Goal: Task Accomplishment & Management: Manage account settings

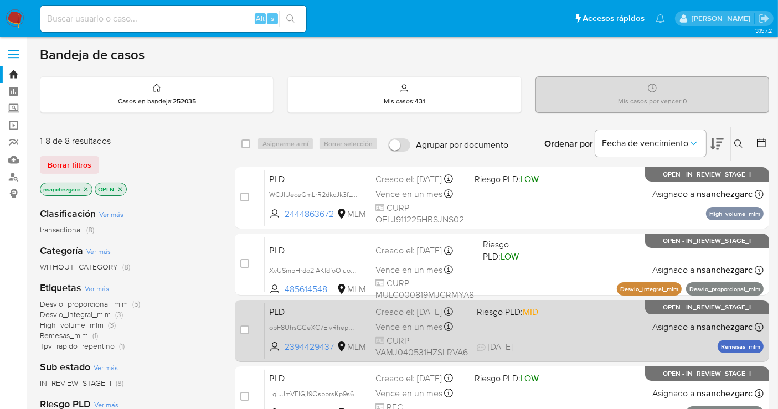
click at [399, 318] on div "Creado el: 12/08/2025 Creado el: 12/08/2025 02:09:38" at bounding box center [421, 312] width 92 height 12
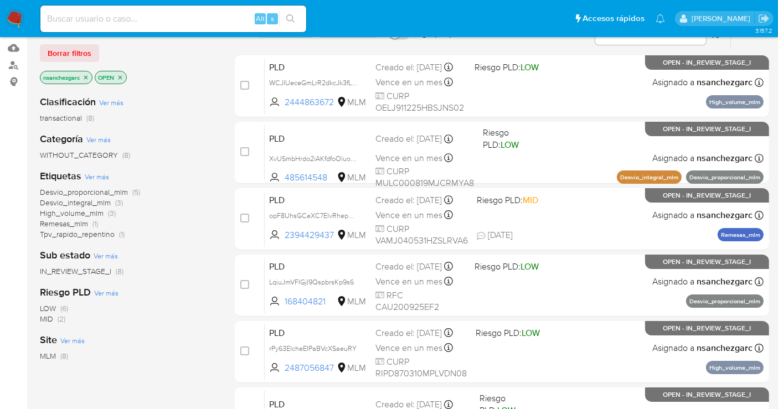
scroll to position [123, 0]
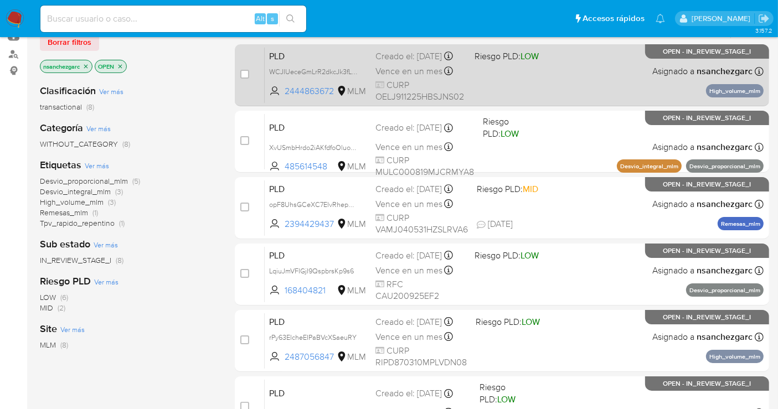
click at [389, 78] on span "Vence en un mes" at bounding box center [408, 71] width 67 height 12
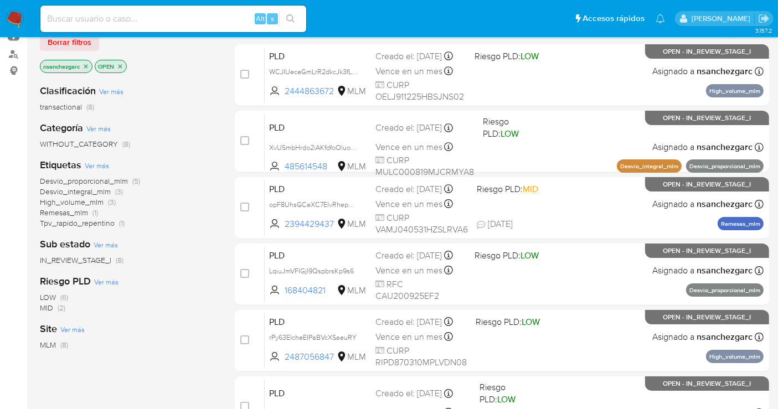
click at [13, 13] on img at bounding box center [15, 18] width 19 height 19
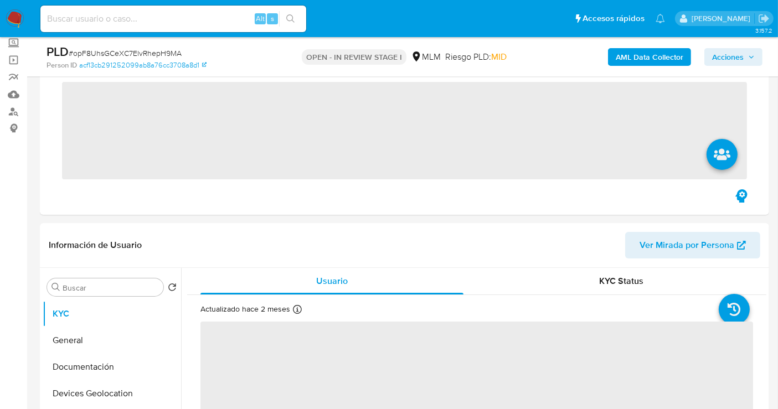
scroll to position [430, 0]
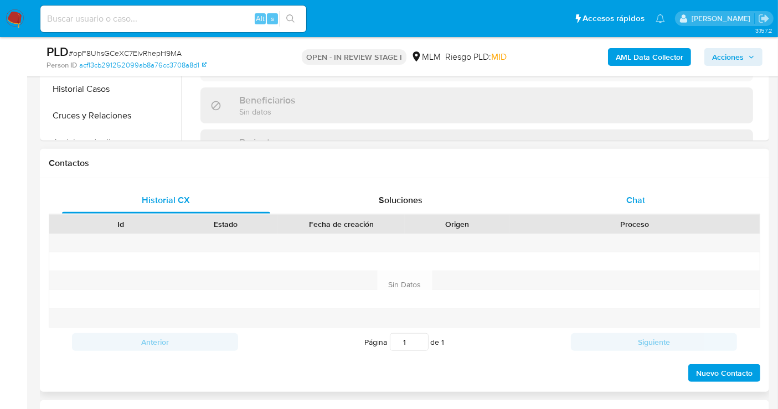
click at [631, 194] on span "Chat" at bounding box center [635, 200] width 19 height 13
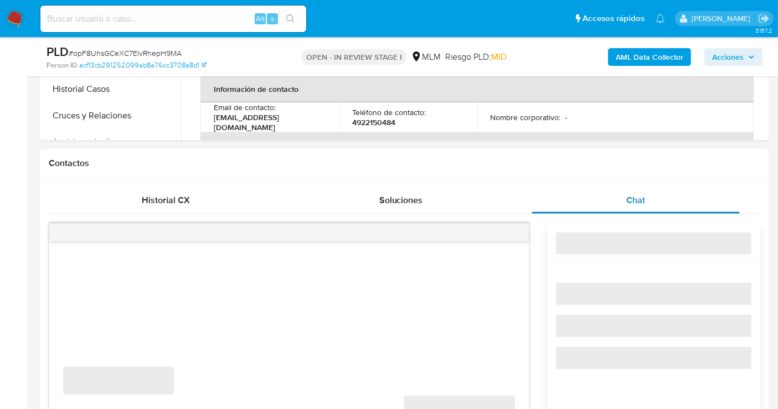
select select "10"
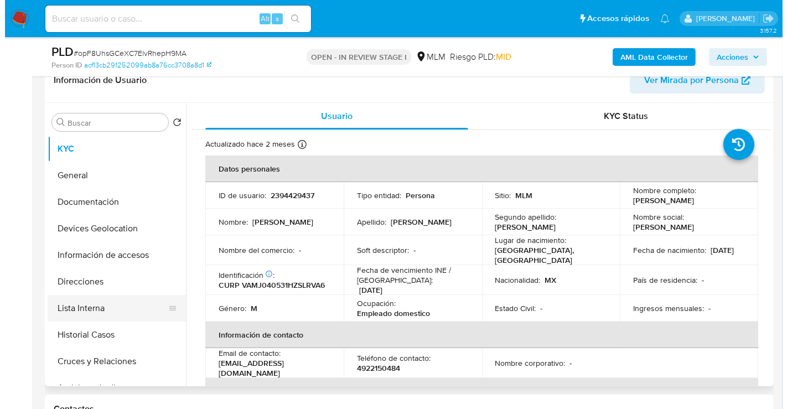
scroll to position [123, 0]
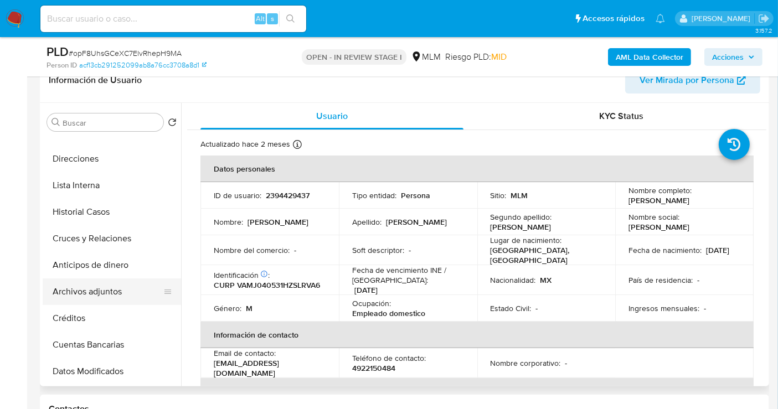
click at [106, 292] on button "Archivos adjuntos" at bounding box center [108, 291] width 130 height 27
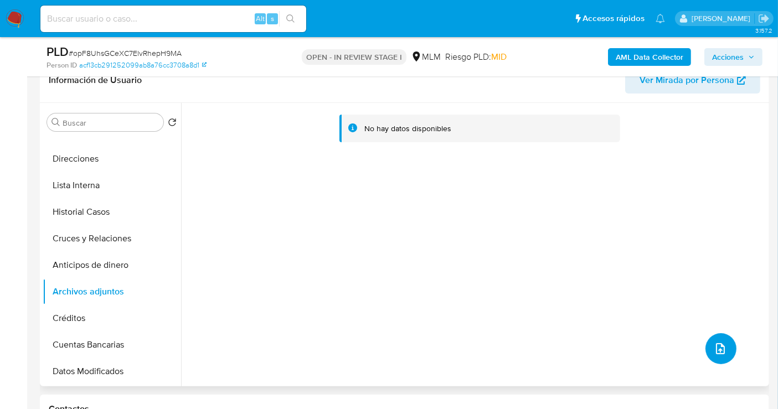
click at [714, 343] on icon "upload-file" at bounding box center [720, 348] width 13 height 13
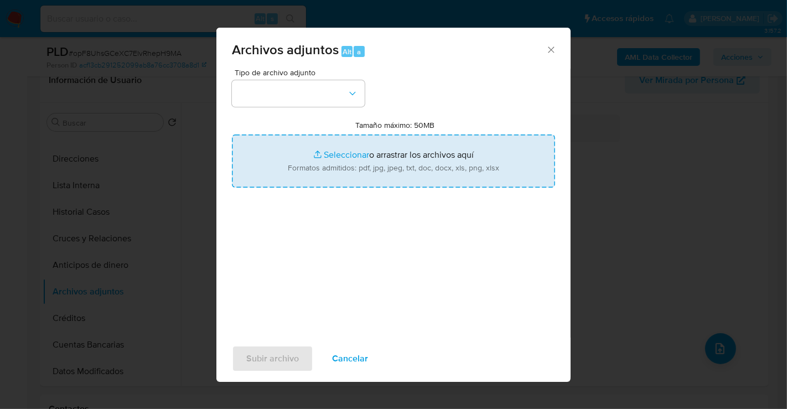
type input "C:\fakepath\147210852_JORGE EDUARDO GUTIERREZ CRUZ_AGO25.xlsx"
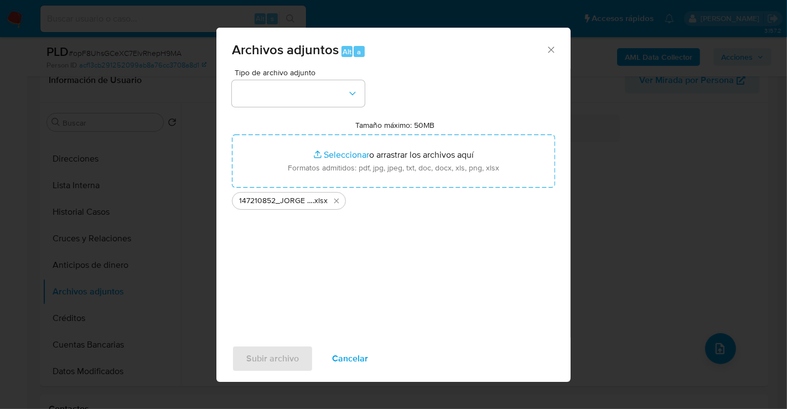
click at [410, 340] on div "Subir archivo Cancelar" at bounding box center [393, 359] width 354 height 42
click at [338, 205] on icon "Eliminar 147210852_JORGE EDUARDO GUTIERREZ CRUZ_AGO25.xlsx" at bounding box center [336, 201] width 9 height 9
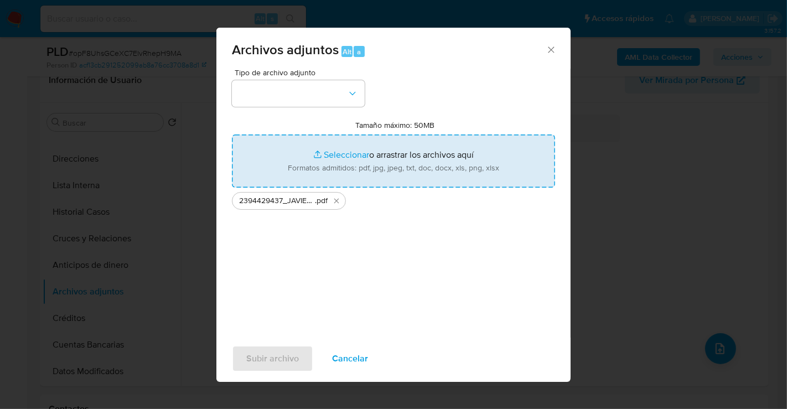
type input "C:\fakepath\2394429437_JAVIER VALTIERRA MURILLO_AGO25.xlsx"
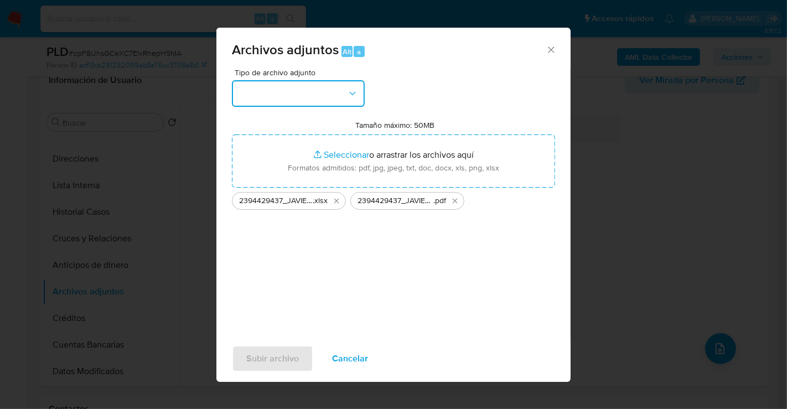
click at [312, 102] on button "button" at bounding box center [298, 93] width 133 height 27
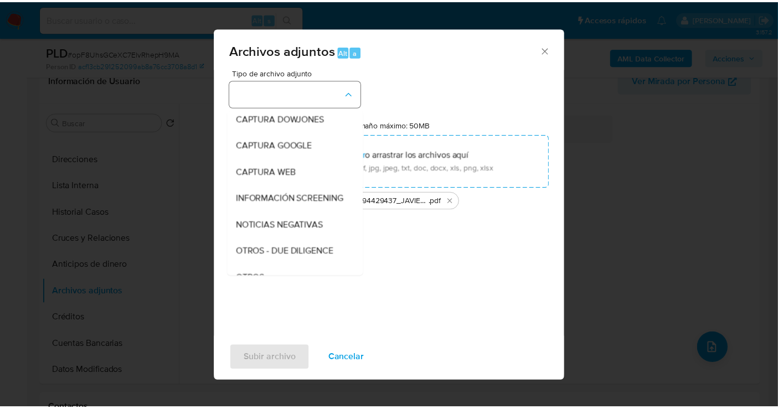
scroll to position [57, 0]
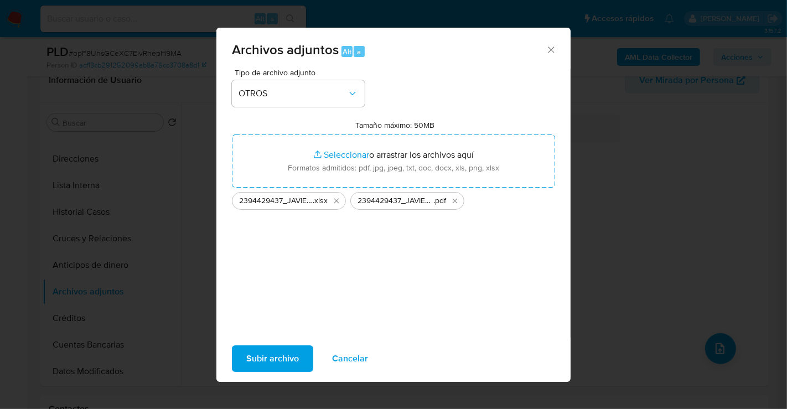
click at [292, 363] on span "Subir archivo" at bounding box center [272, 359] width 53 height 24
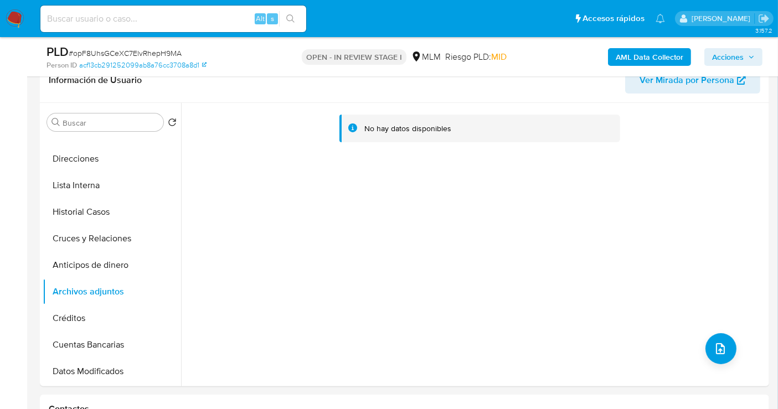
click at [745, 56] on span "Acciones" at bounding box center [733, 57] width 43 height 16
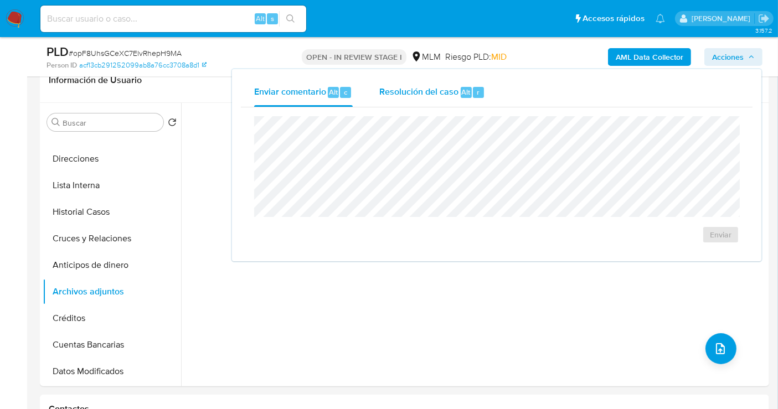
click at [432, 92] on span "Resolución del caso" at bounding box center [418, 91] width 79 height 13
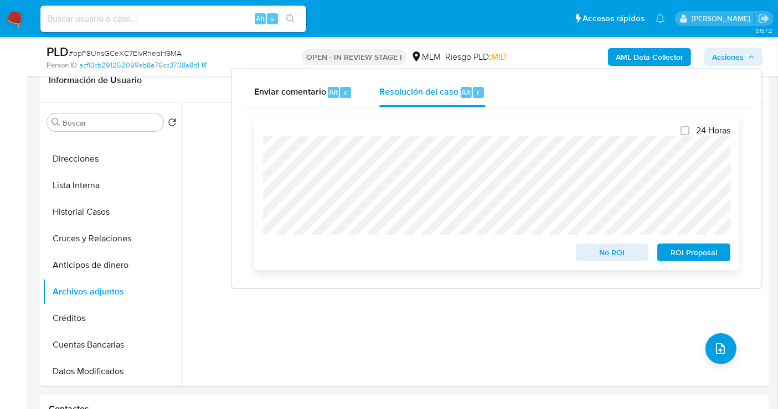
scroll to position [246, 0]
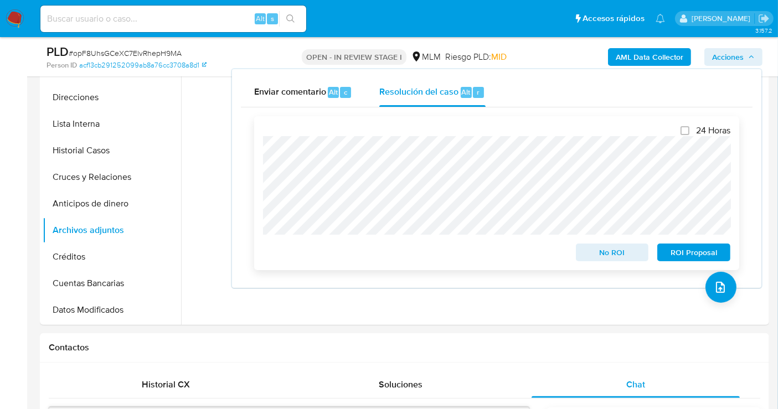
click at [609, 252] on span "No ROI" at bounding box center [612, 253] width 58 height 16
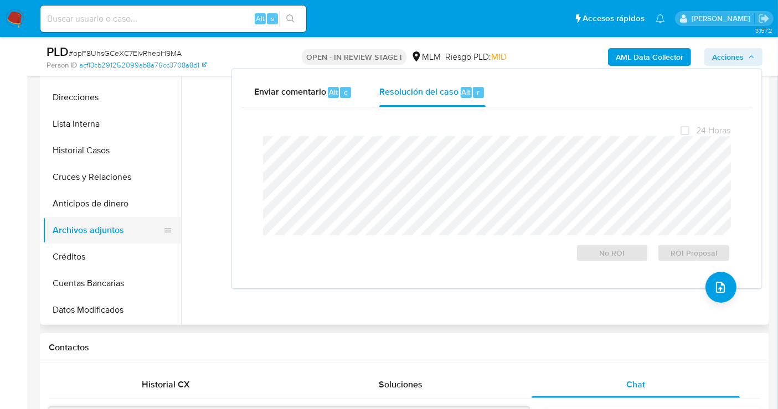
click at [105, 228] on button "Archivos adjuntos" at bounding box center [108, 230] width 130 height 27
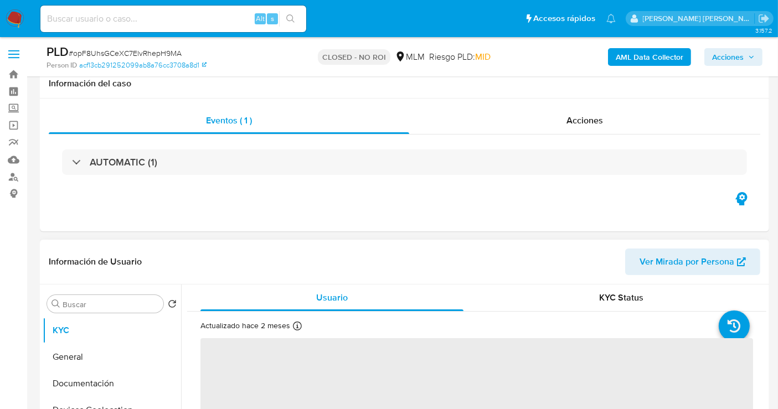
scroll to position [246, 0]
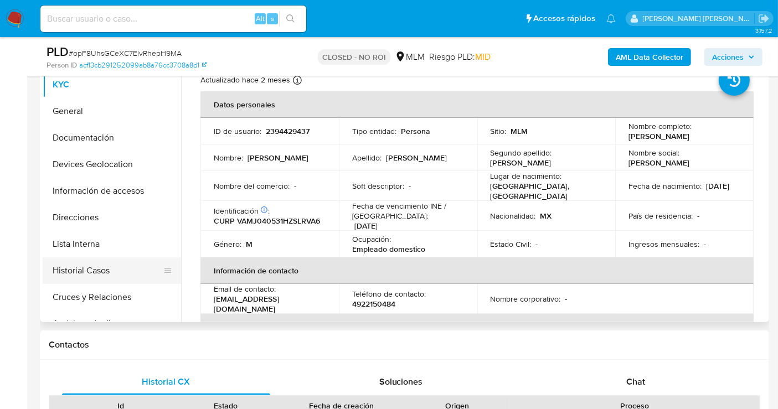
select select "10"
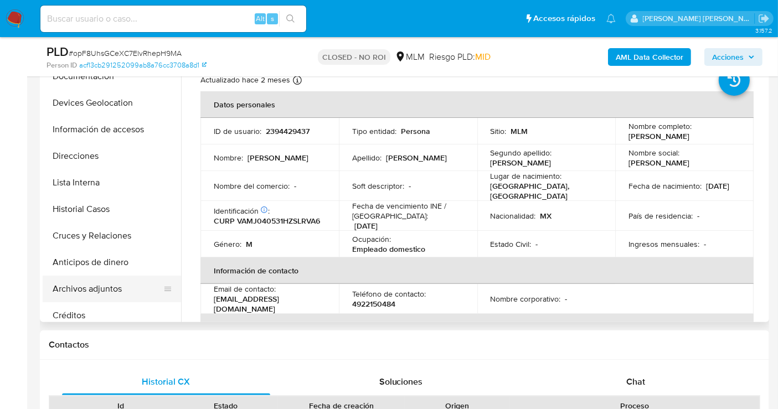
click at [100, 285] on button "Archivos adjuntos" at bounding box center [108, 289] width 130 height 27
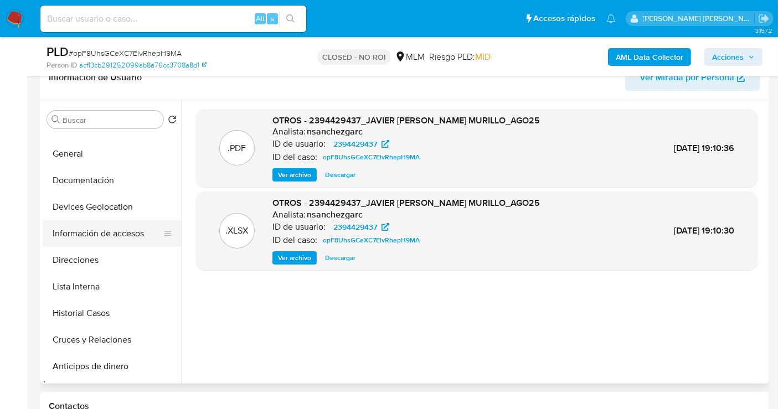
scroll to position [0, 0]
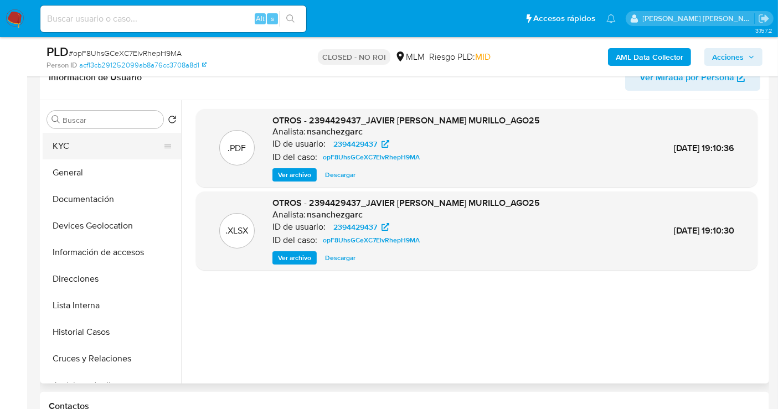
click at [82, 152] on button "KYC" at bounding box center [108, 146] width 130 height 27
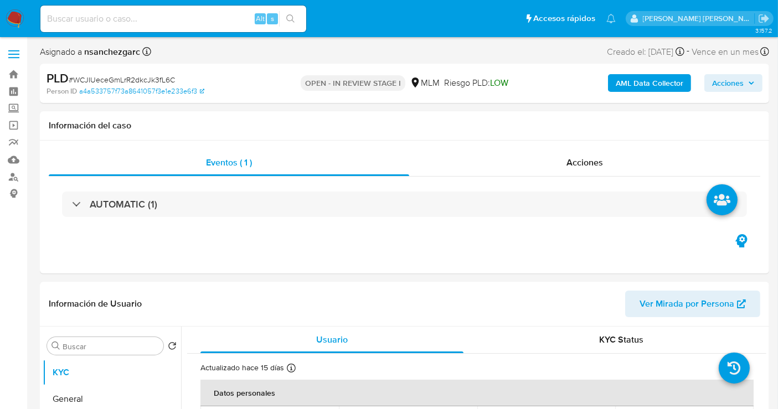
select select "10"
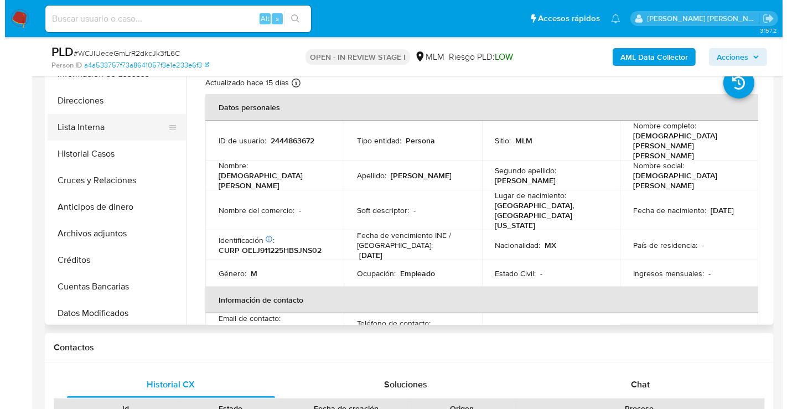
scroll to position [123, 0]
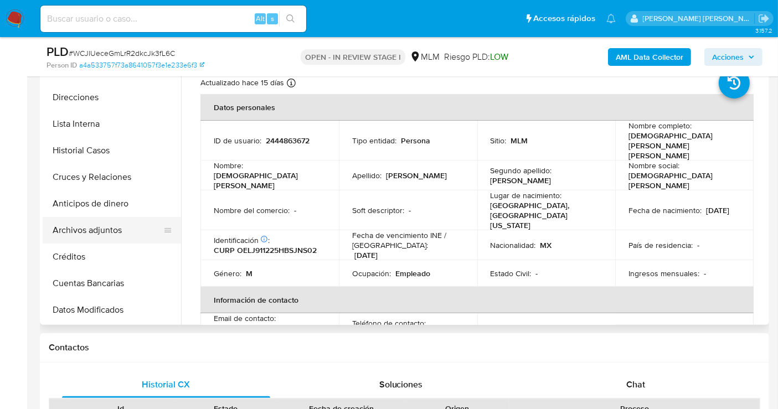
click at [107, 224] on button "Archivos adjuntos" at bounding box center [108, 230] width 130 height 27
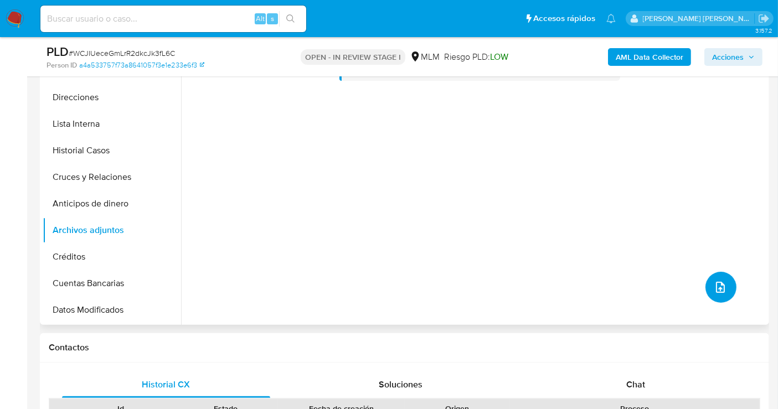
click at [716, 287] on icon "upload-file" at bounding box center [720, 287] width 9 height 11
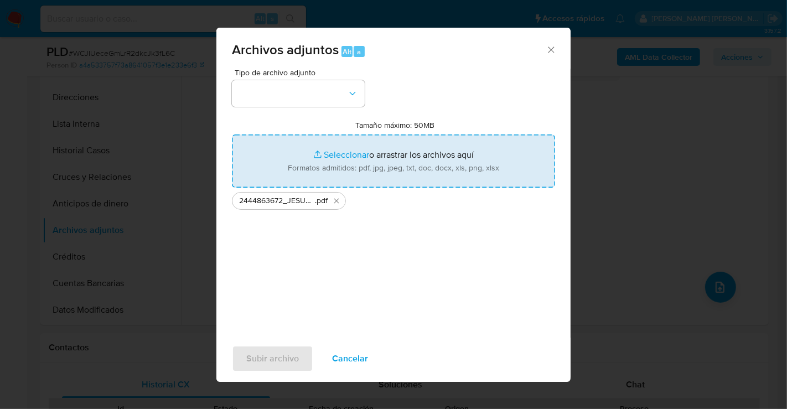
type input "C:\fakepath\2444863672_JESUS MANUEL OJEDA LEON_AGO25.xlsx"
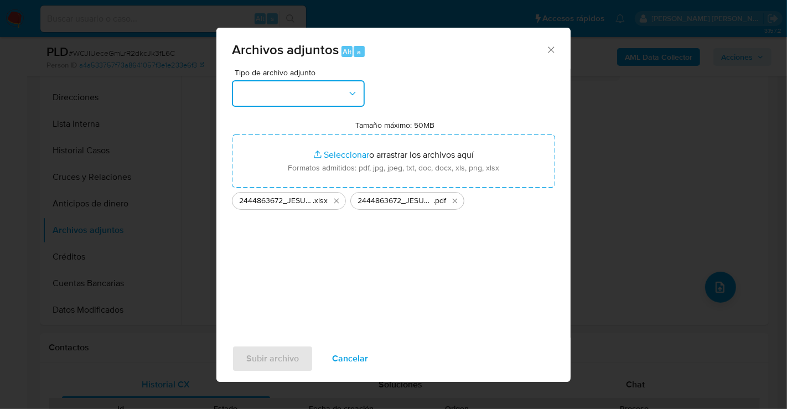
click at [319, 100] on button "button" at bounding box center [298, 93] width 133 height 27
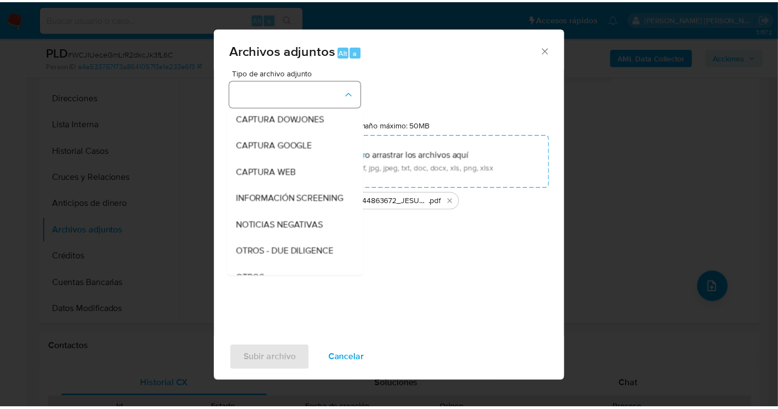
scroll to position [57, 0]
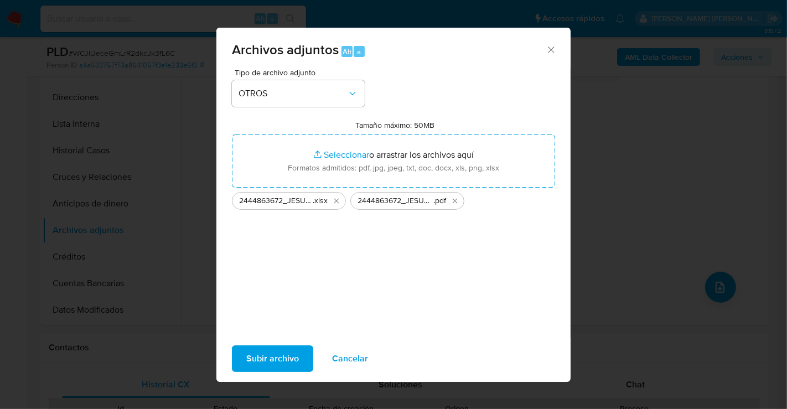
click at [267, 364] on span "Subir archivo" at bounding box center [272, 359] width 53 height 24
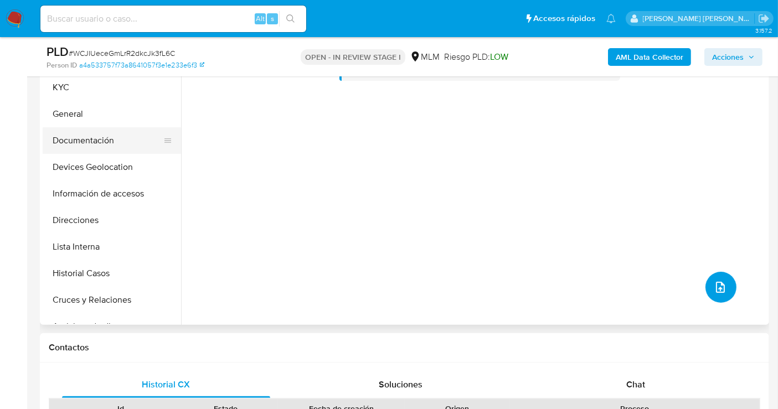
scroll to position [123, 0]
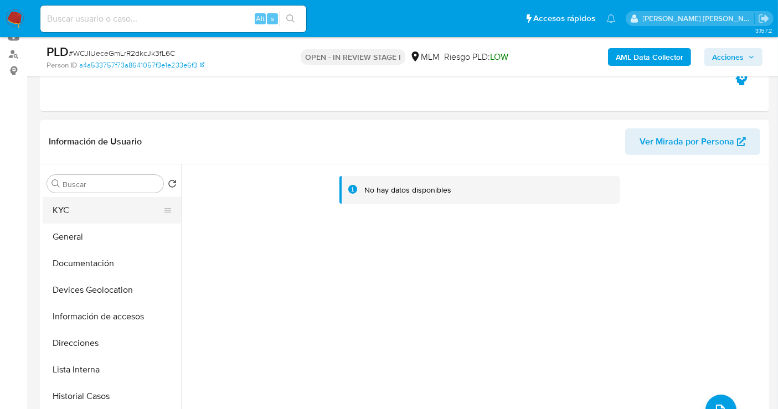
click at [60, 210] on button "KYC" at bounding box center [108, 210] width 130 height 27
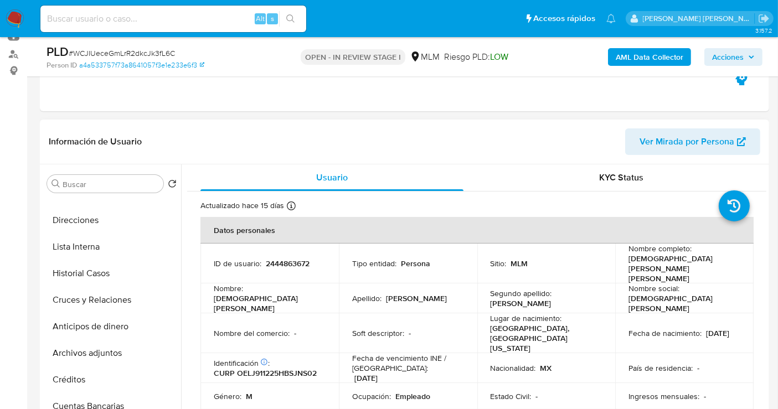
scroll to position [184, 0]
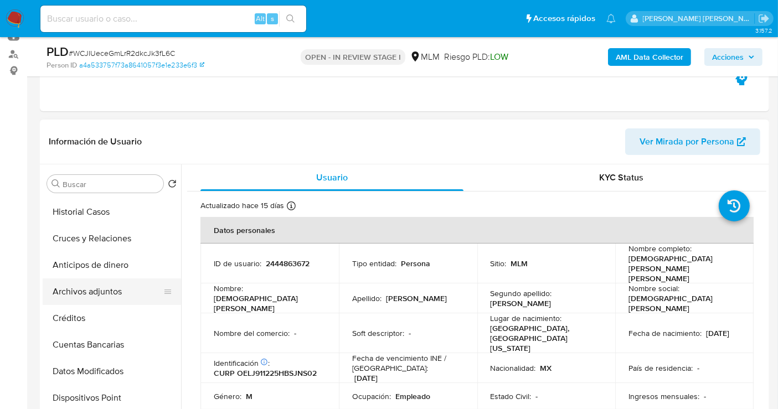
click at [85, 296] on button "Archivos adjuntos" at bounding box center [108, 291] width 130 height 27
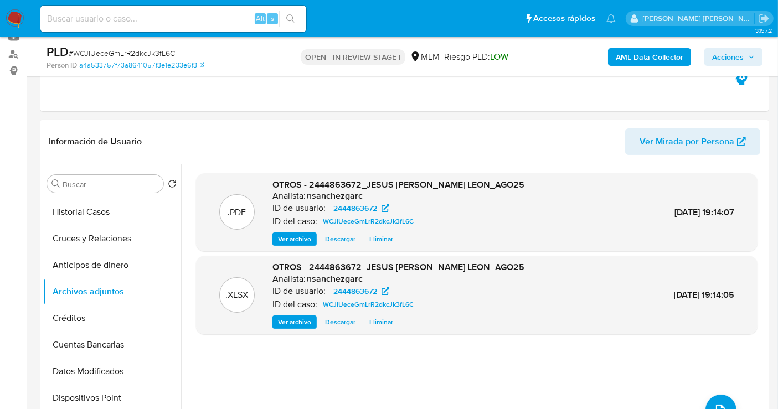
drag, startPoint x: 745, startPoint y: 61, endPoint x: 727, endPoint y: 65, distance: 17.6
click at [744, 61] on span "Acciones" at bounding box center [733, 57] width 43 height 16
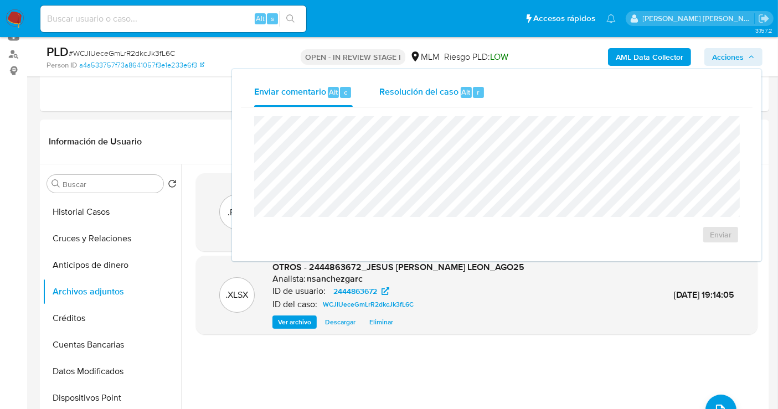
click at [436, 94] on span "Resolución del caso" at bounding box center [418, 91] width 79 height 13
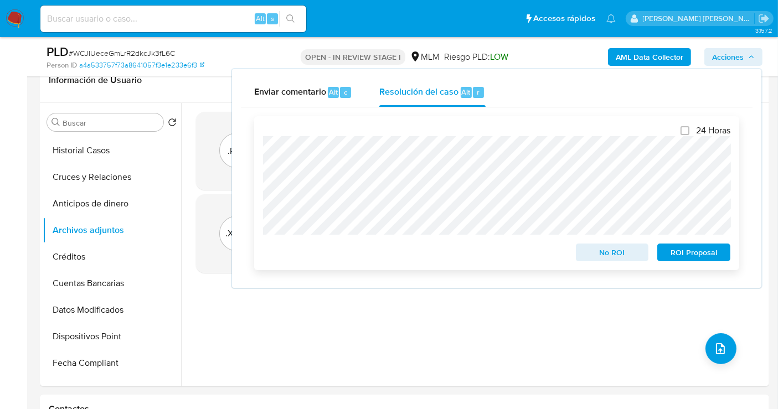
click at [701, 256] on span "ROI Proposal" at bounding box center [694, 253] width 58 height 16
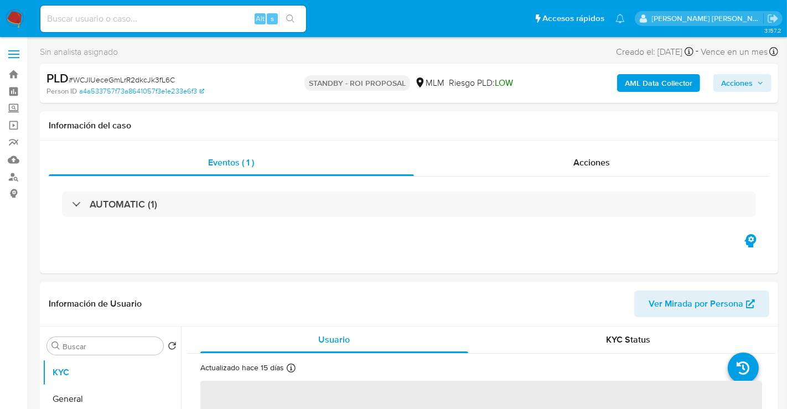
select select "10"
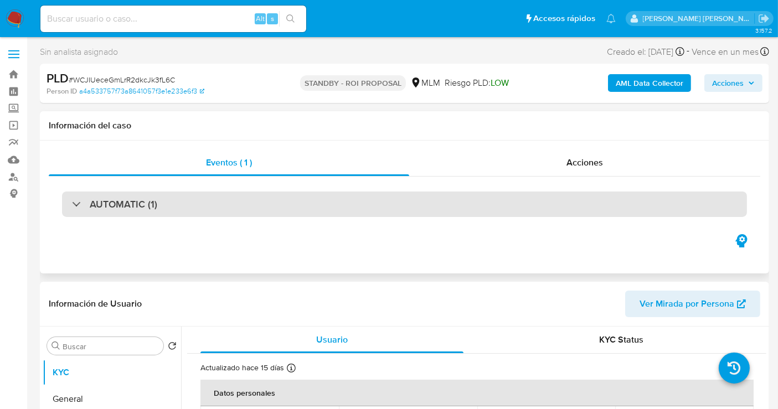
scroll to position [184, 0]
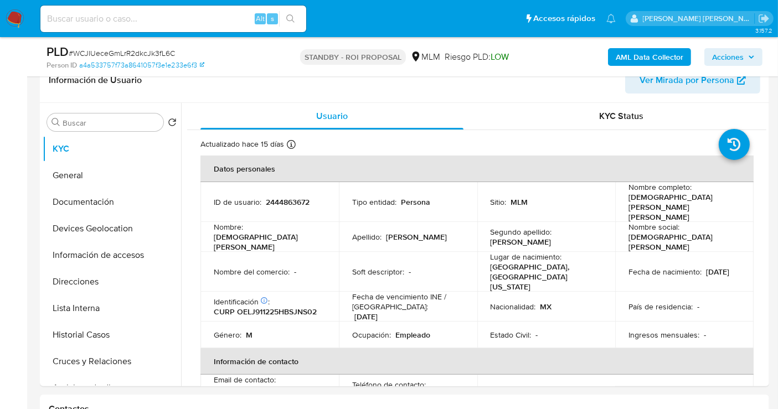
click at [725, 53] on span "Acciones" at bounding box center [728, 57] width 32 height 18
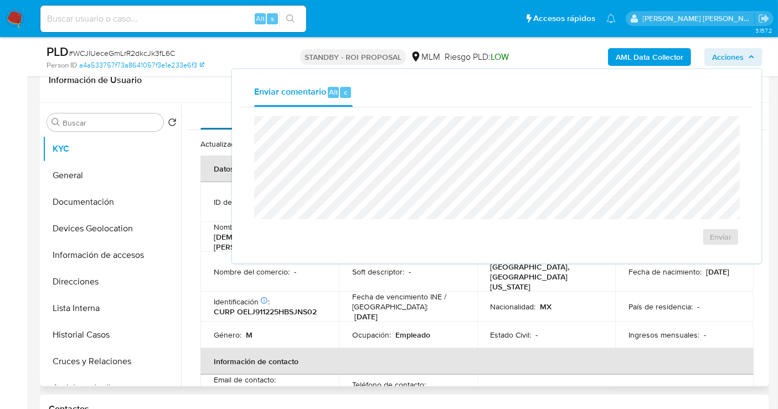
click at [198, 107] on button "Usuario" at bounding box center [332, 116] width 290 height 27
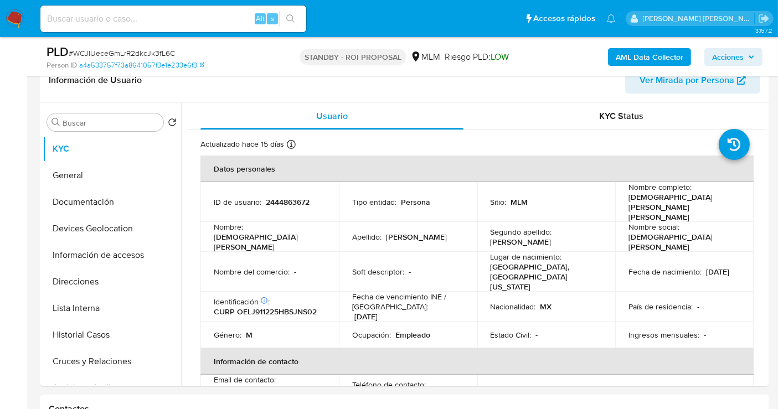
click at [725, 59] on span "Acciones" at bounding box center [728, 57] width 32 height 18
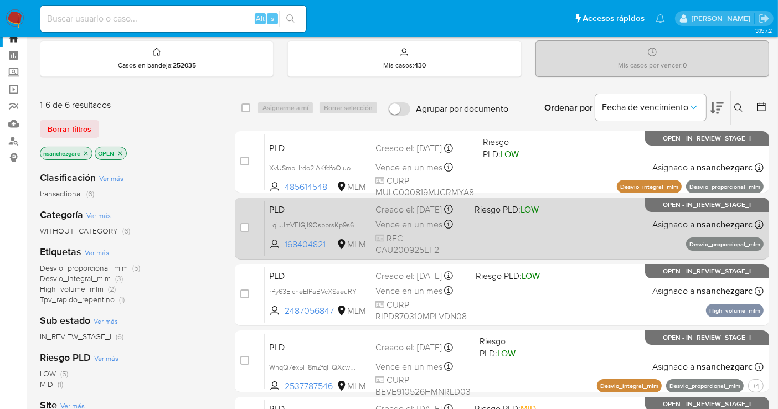
scroll to position [61, 0]
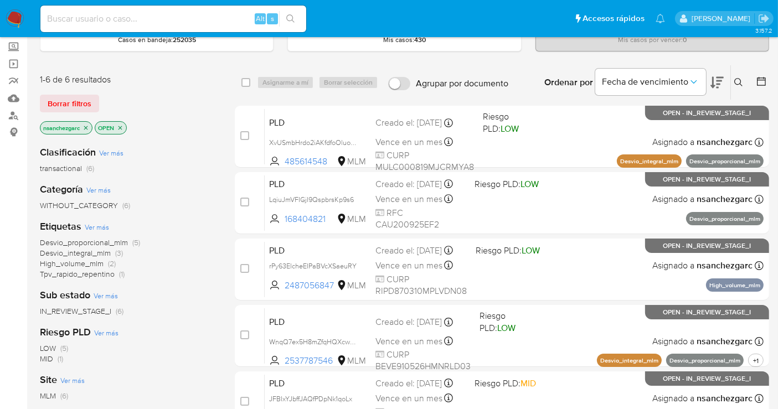
click at [16, 21] on img at bounding box center [15, 18] width 19 height 19
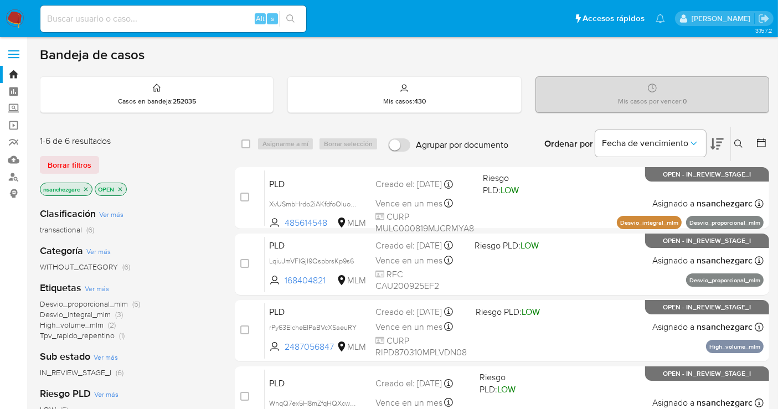
click at [738, 137] on button at bounding box center [740, 143] width 18 height 13
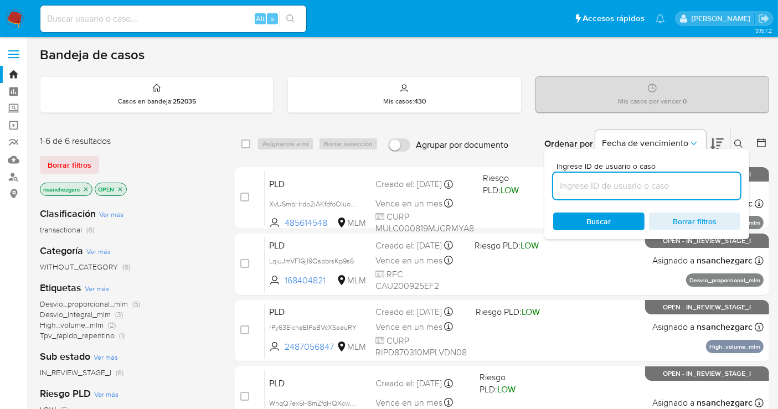
click at [576, 179] on input at bounding box center [646, 186] width 187 height 14
type input "173157691"
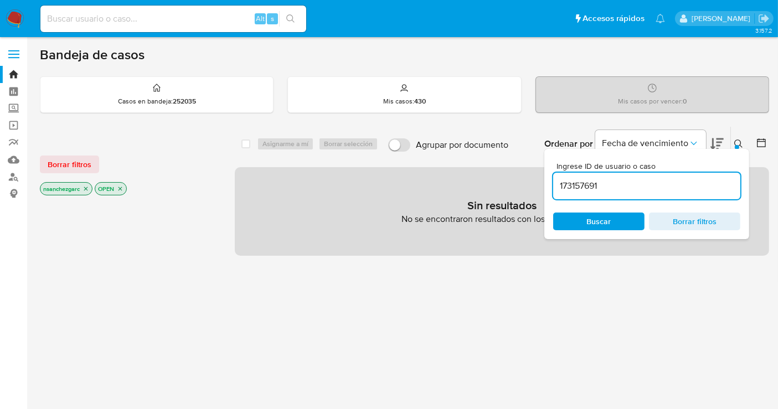
click at [89, 189] on icon "close-filter" at bounding box center [85, 188] width 7 height 7
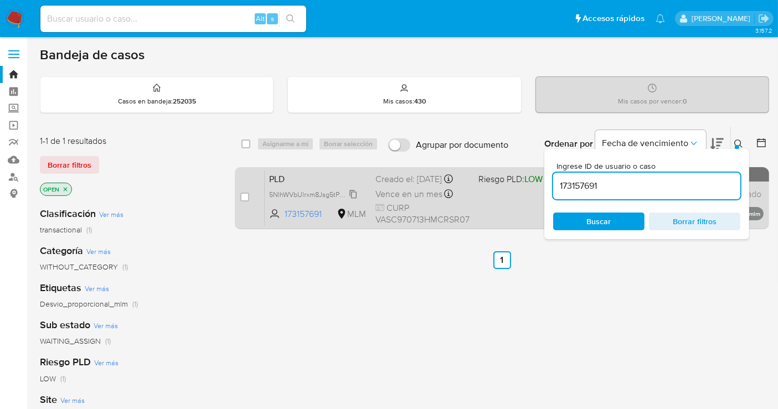
click at [355, 200] on span "5NIhWVbUlrxm8Jsg5tP21okY" at bounding box center [312, 194] width 87 height 12
click at [248, 196] on input "checkbox" at bounding box center [244, 197] width 9 height 9
checkbox input "true"
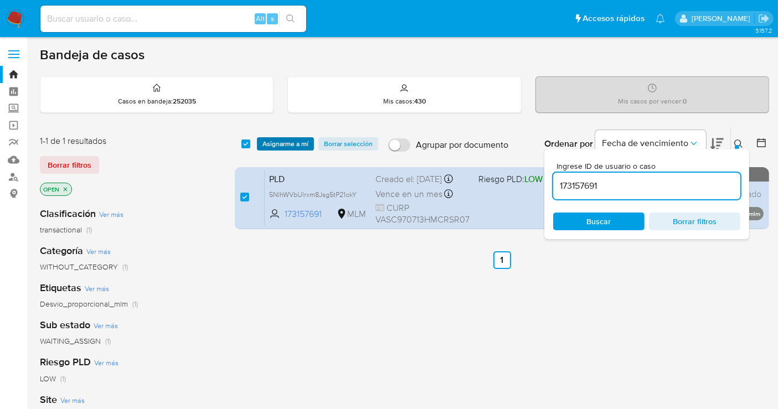
click at [282, 147] on span "Asignarme a mí" at bounding box center [285, 143] width 46 height 11
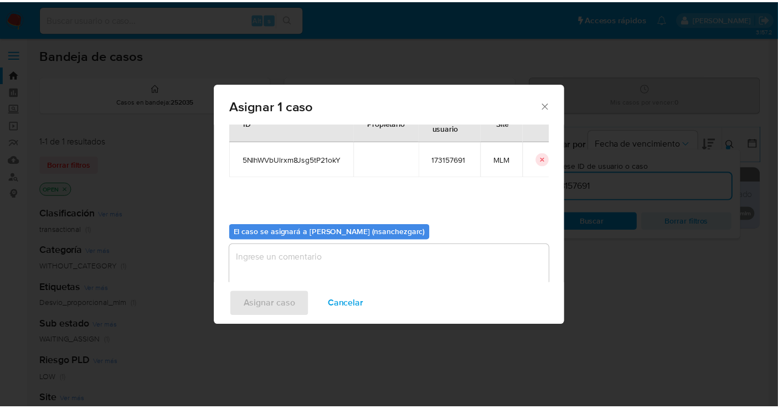
scroll to position [56, 0]
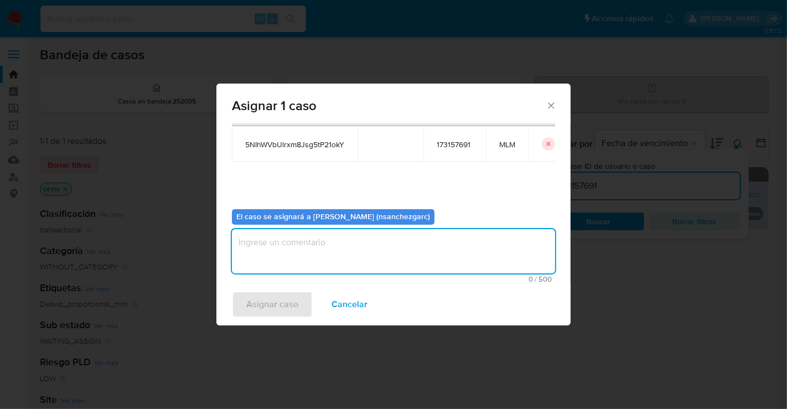
click at [257, 254] on textarea "assign-modal" at bounding box center [393, 251] width 323 height 44
type textarea "N"
type textarea "nesg"
click at [285, 293] on span "Asignar caso" at bounding box center [272, 304] width 52 height 24
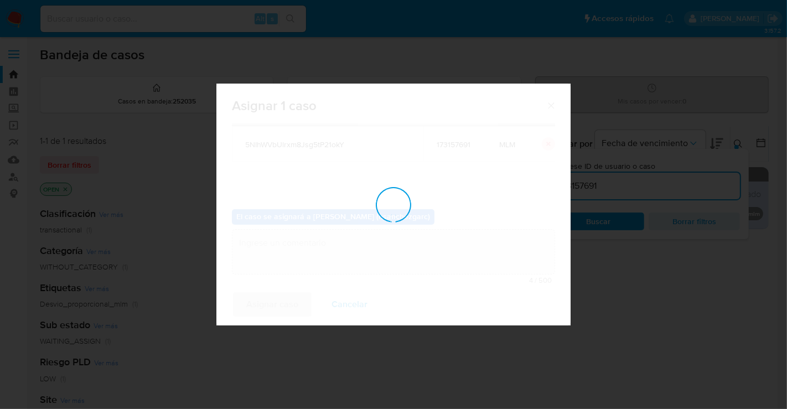
checkbox input "false"
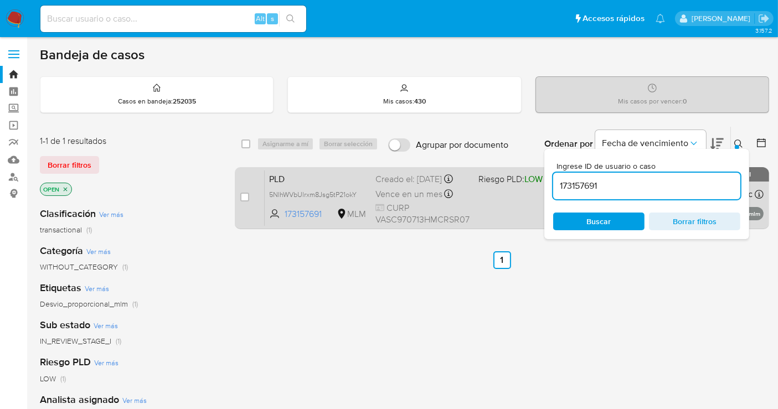
click at [390, 185] on div "Creado el: [DATE] Creado el: [DATE] 02:13:48" at bounding box center [422, 179] width 94 height 12
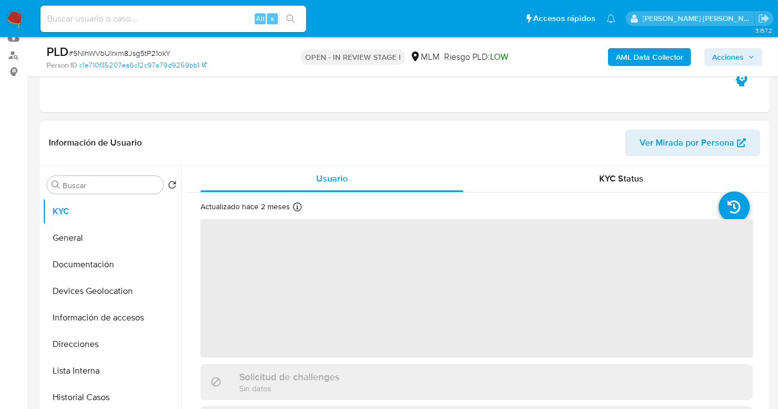
scroll to position [123, 0]
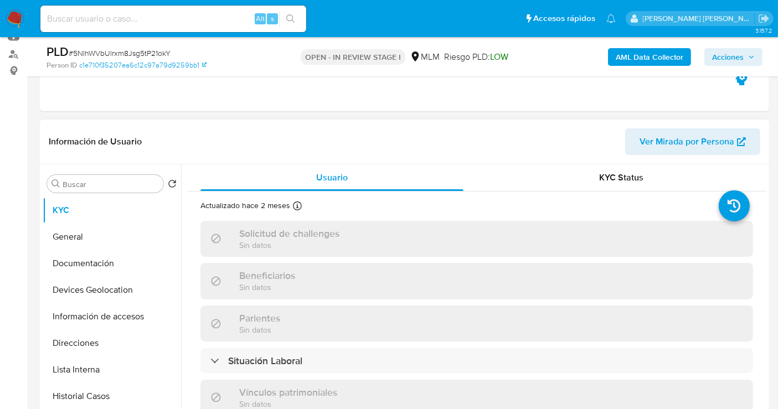
select select "10"
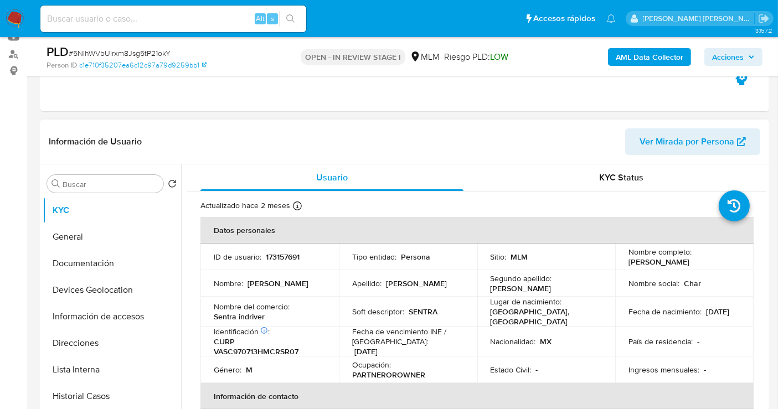
scroll to position [61, 0]
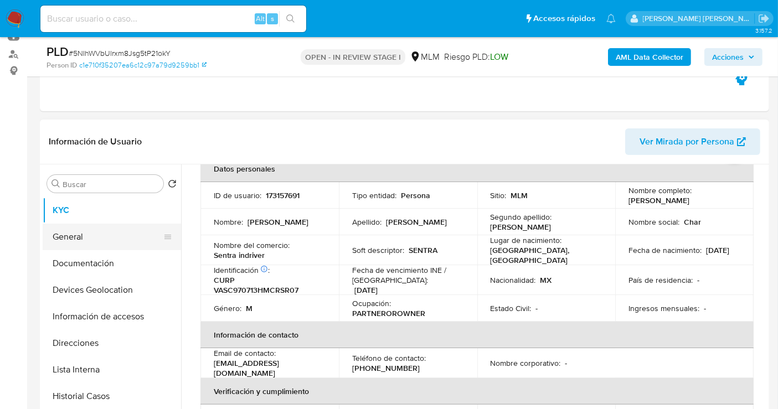
click at [87, 239] on button "General" at bounding box center [108, 237] width 130 height 27
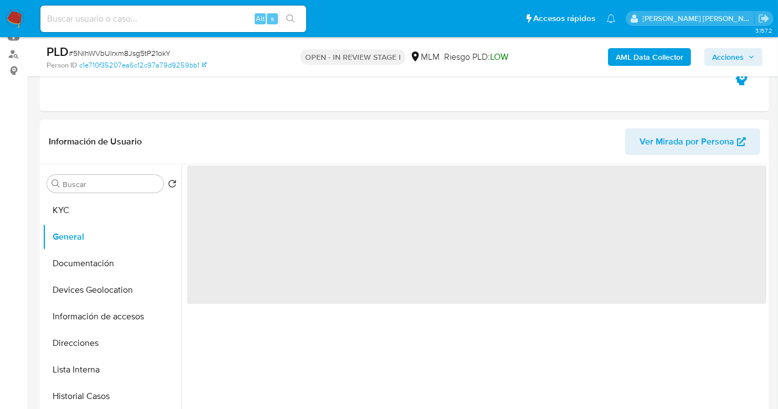
scroll to position [184, 0]
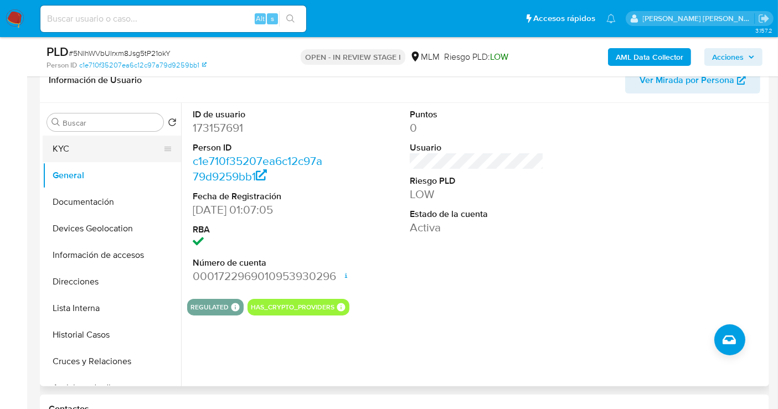
click at [80, 150] on button "KYC" at bounding box center [108, 149] width 130 height 27
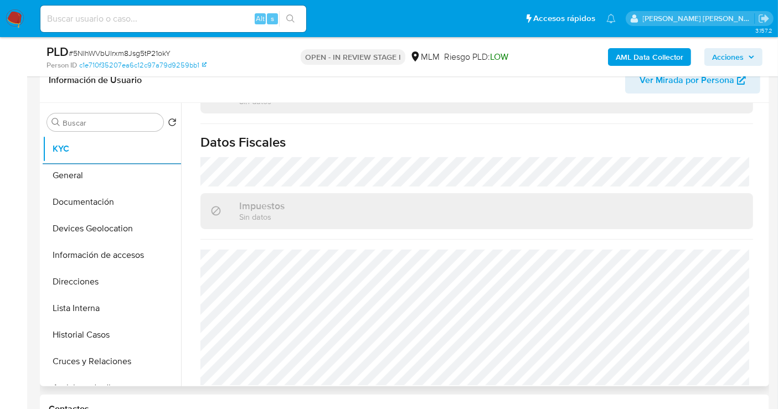
scroll to position [699, 0]
click at [102, 199] on button "Documentación" at bounding box center [108, 202] width 130 height 27
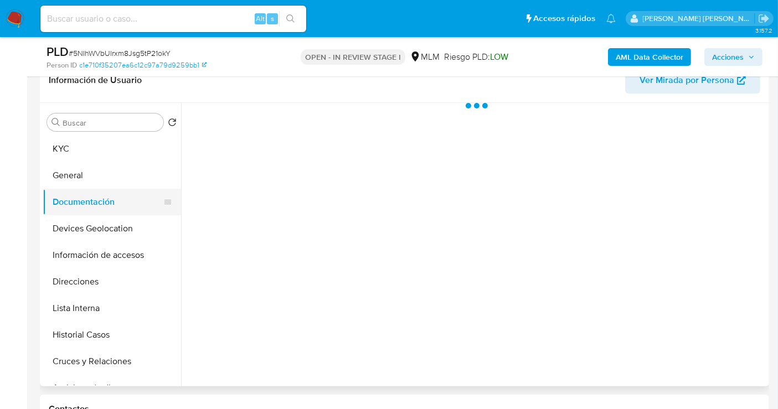
scroll to position [0, 0]
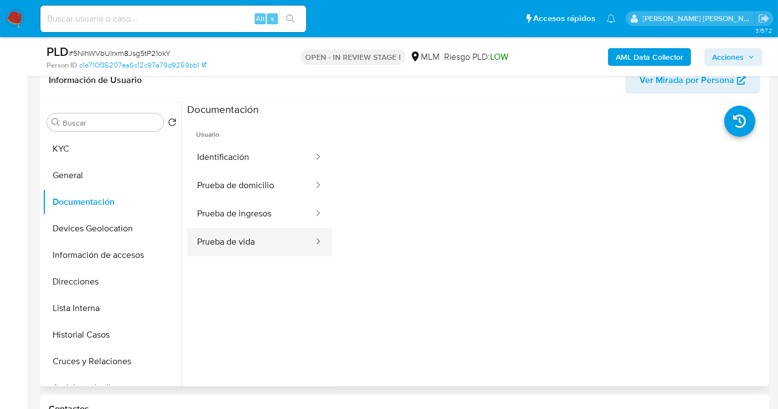
click at [244, 236] on button "Prueba de vida" at bounding box center [250, 242] width 127 height 28
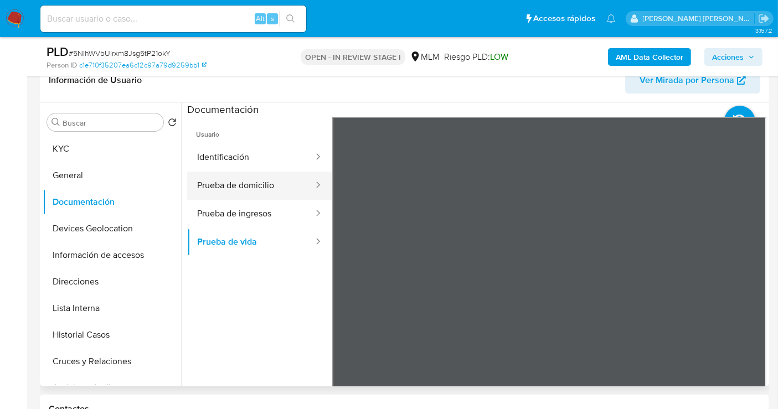
click at [232, 184] on button "Prueba de domicilio" at bounding box center [250, 186] width 127 height 28
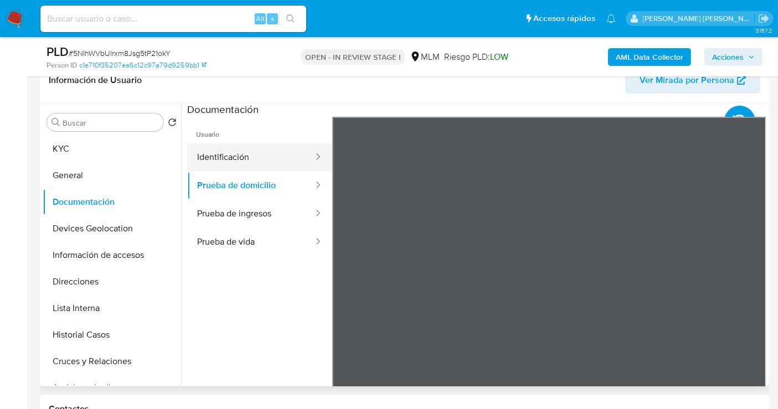
click at [232, 147] on button "Identificación" at bounding box center [250, 157] width 127 height 28
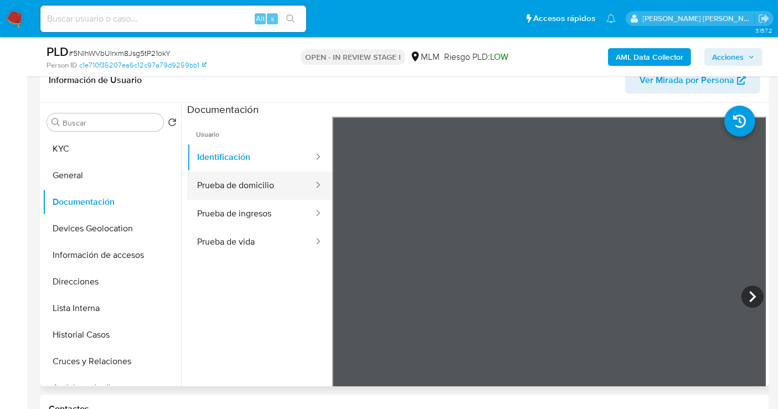
click at [254, 193] on button "Prueba de domicilio" at bounding box center [250, 186] width 127 height 28
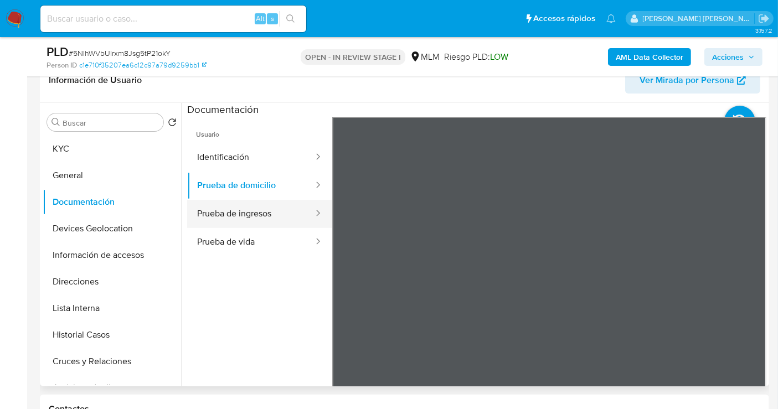
click at [231, 217] on button "Prueba de ingresos" at bounding box center [250, 214] width 127 height 28
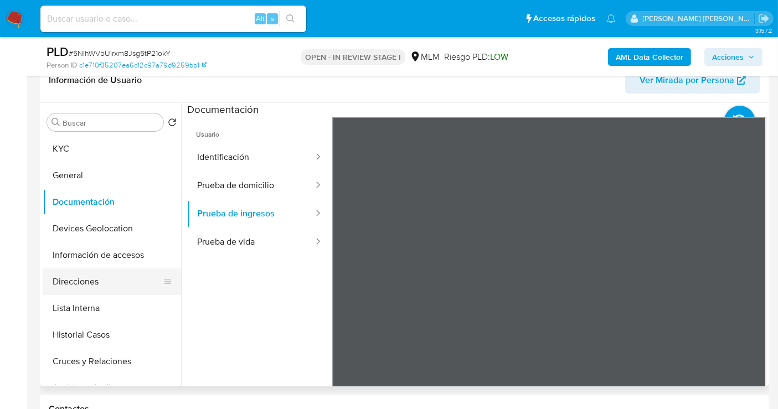
click at [120, 276] on button "Direcciones" at bounding box center [108, 281] width 130 height 27
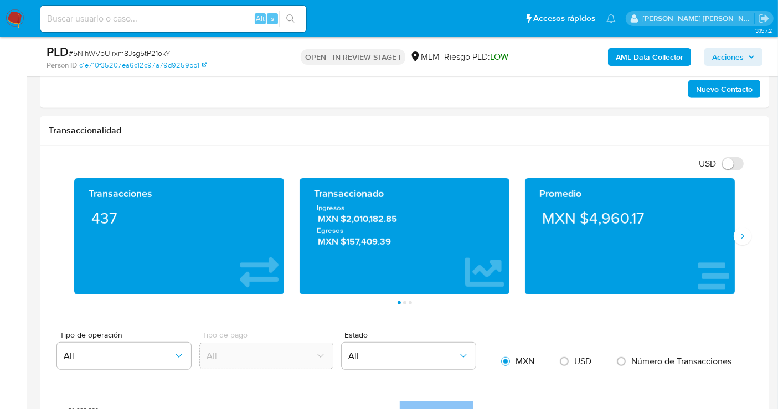
scroll to position [738, 0]
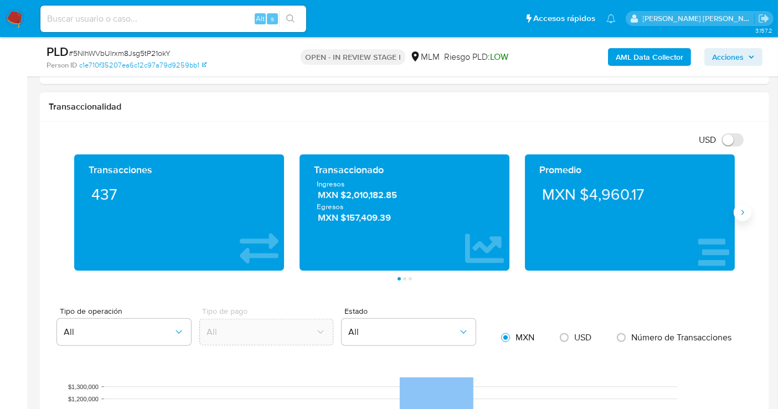
click at [742, 215] on button "Siguiente" at bounding box center [743, 213] width 18 height 18
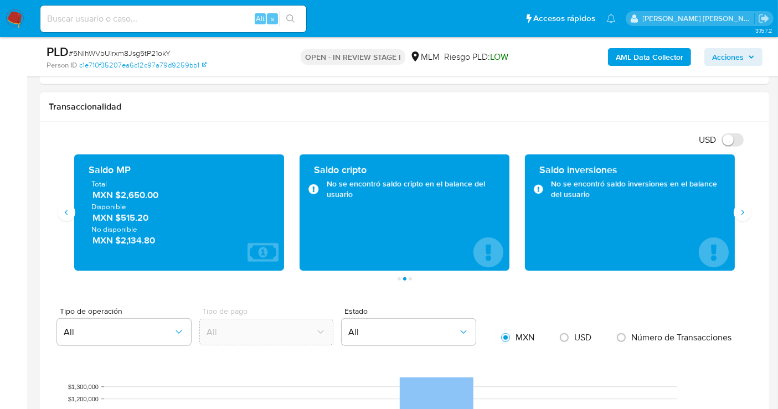
click at [136, 194] on span "MXN $2,650.00" at bounding box center [179, 195] width 174 height 13
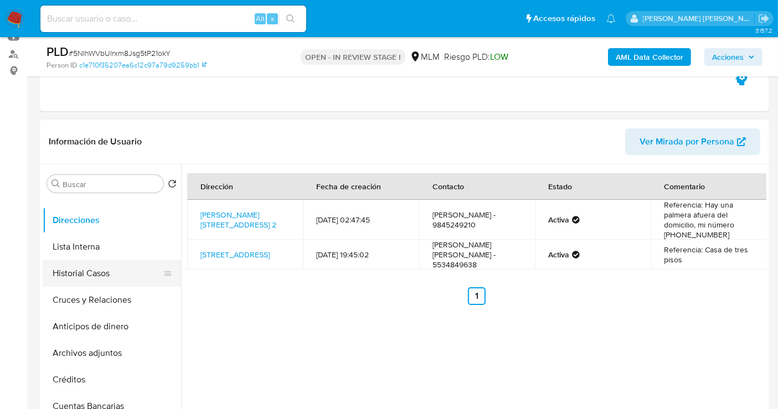
scroll to position [61, 0]
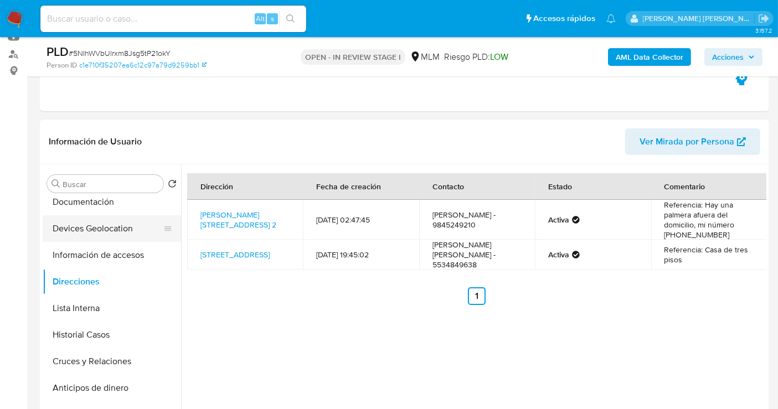
click at [97, 230] on button "Devices Geolocation" at bounding box center [108, 228] width 130 height 27
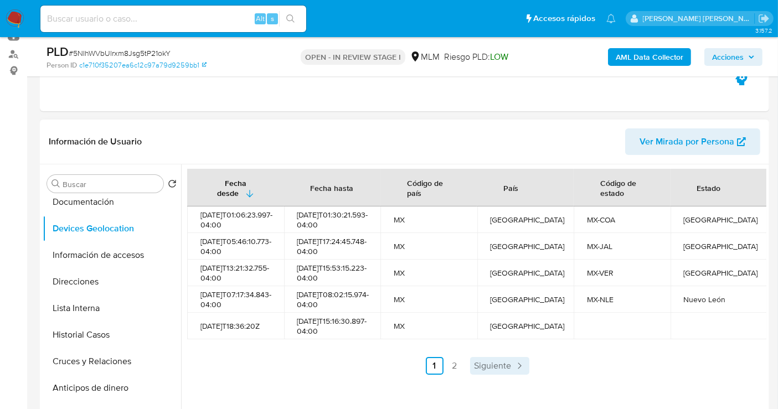
click at [503, 370] on span "Siguiente" at bounding box center [492, 365] width 37 height 9
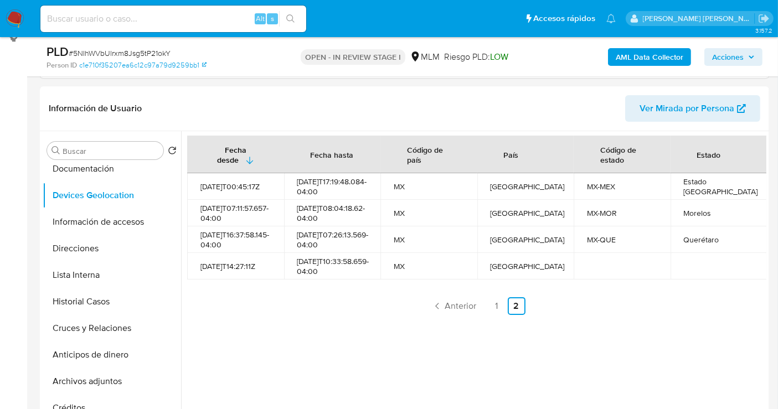
scroll to position [184, 0]
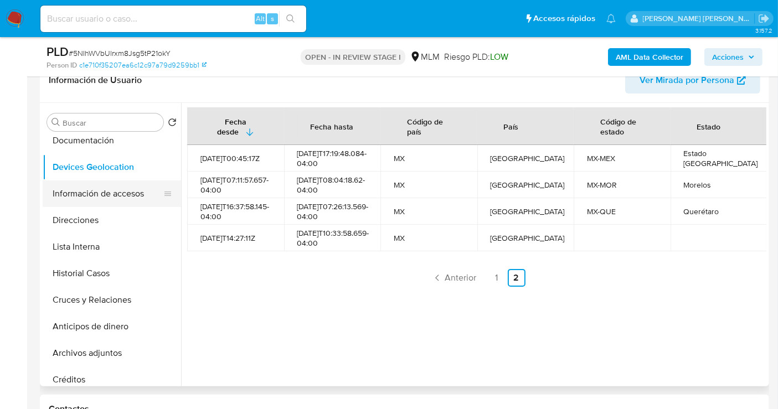
click at [101, 197] on button "Información de accesos" at bounding box center [108, 193] width 130 height 27
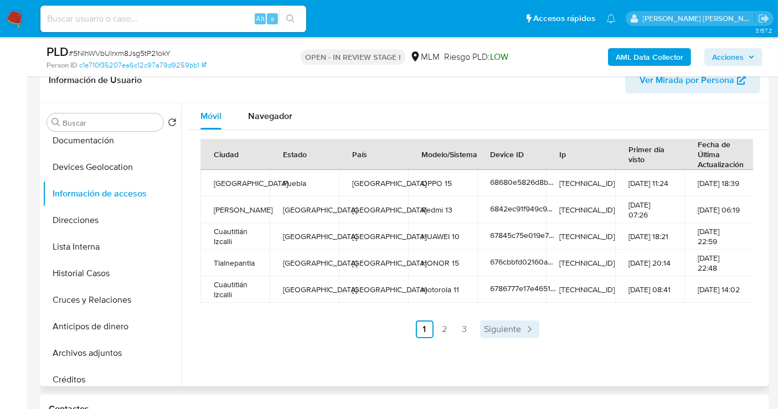
click at [495, 333] on span "Siguiente" at bounding box center [502, 329] width 37 height 9
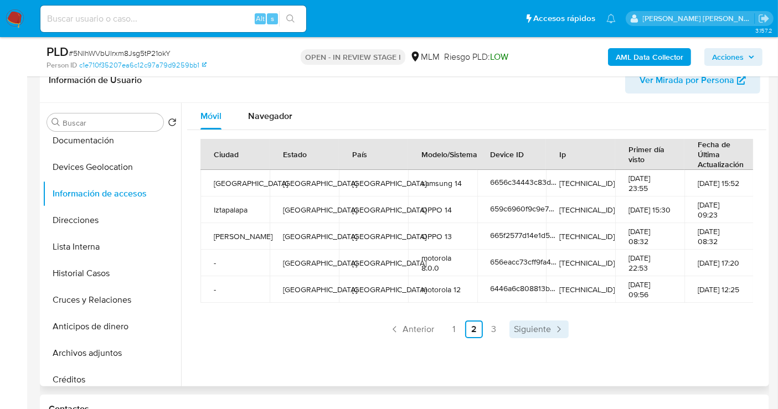
click at [528, 327] on span "Siguiente" at bounding box center [532, 329] width 37 height 9
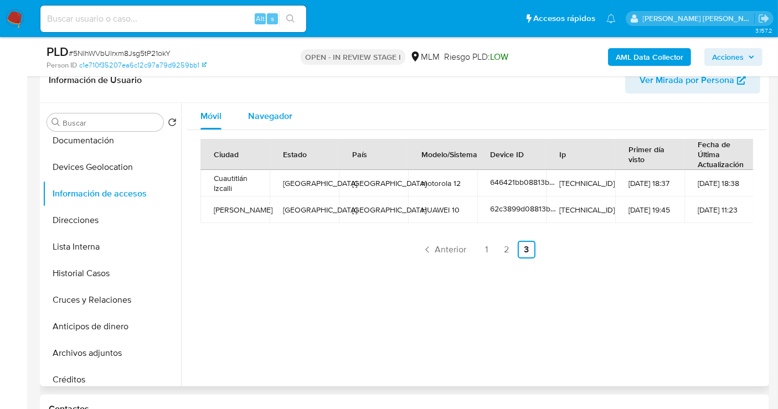
click at [268, 113] on span "Navegador" at bounding box center [270, 116] width 44 height 13
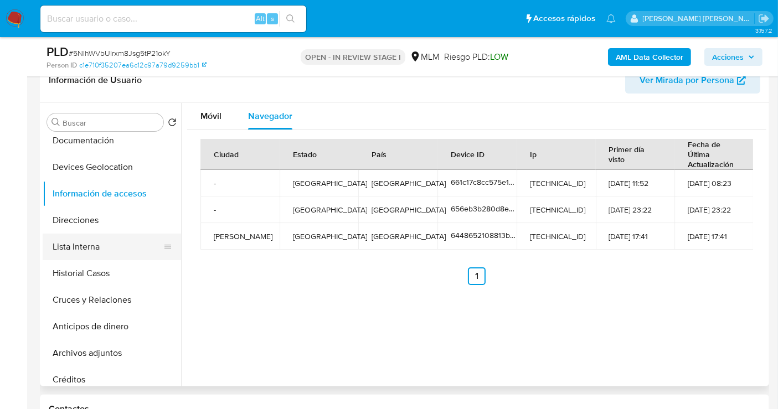
click at [76, 244] on button "Lista Interna" at bounding box center [108, 247] width 130 height 27
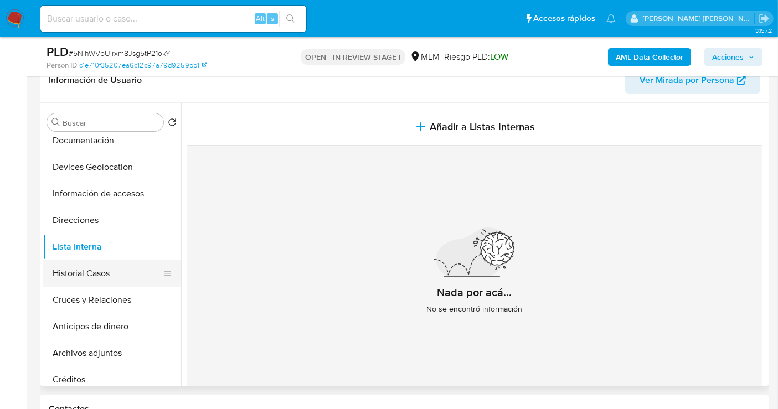
click at [67, 276] on button "Historial Casos" at bounding box center [108, 273] width 130 height 27
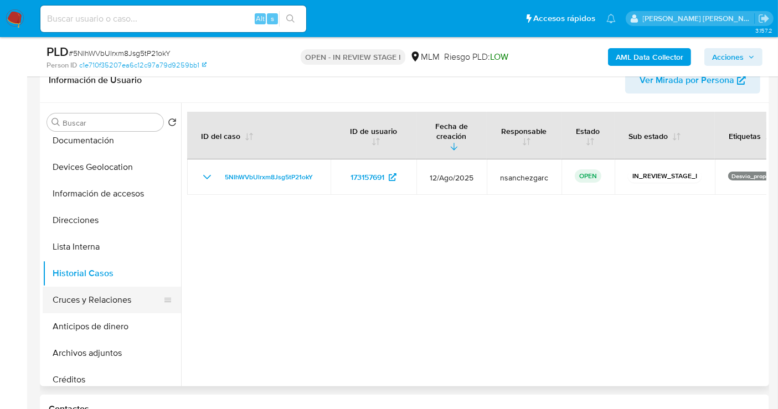
click at [84, 298] on button "Cruces y Relaciones" at bounding box center [108, 300] width 130 height 27
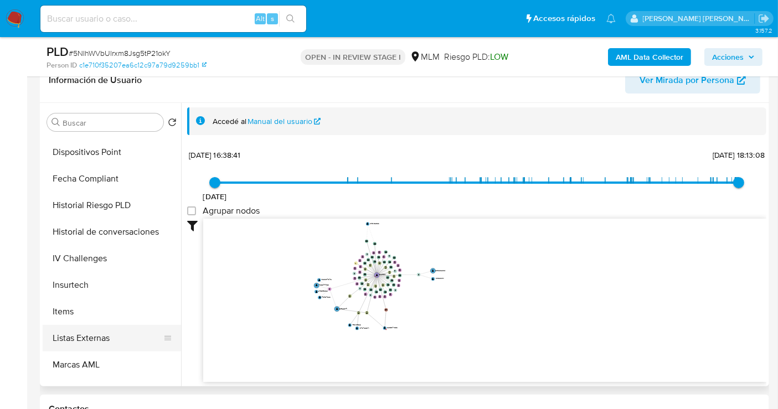
scroll to position [467, 0]
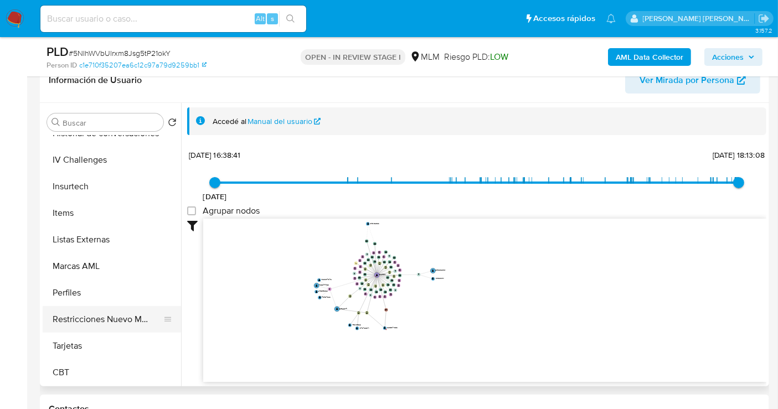
click at [97, 325] on button "Restricciones Nuevo Mundo" at bounding box center [108, 319] width 130 height 27
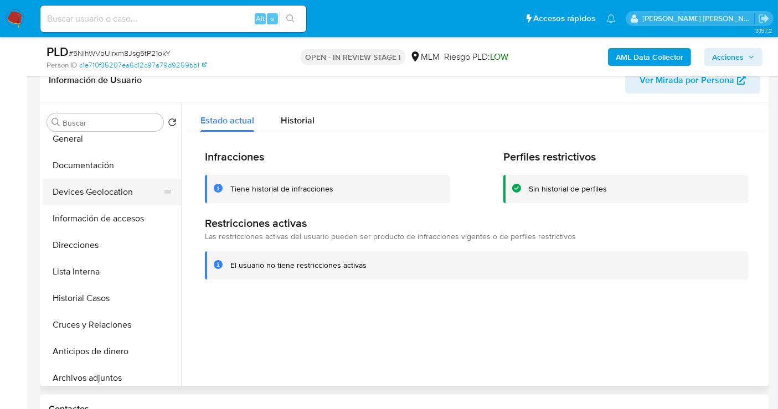
scroll to position [0, 0]
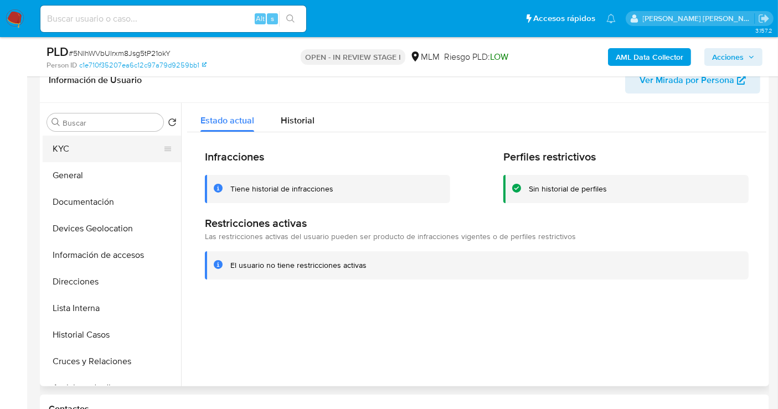
click at [69, 146] on button "KYC" at bounding box center [108, 149] width 130 height 27
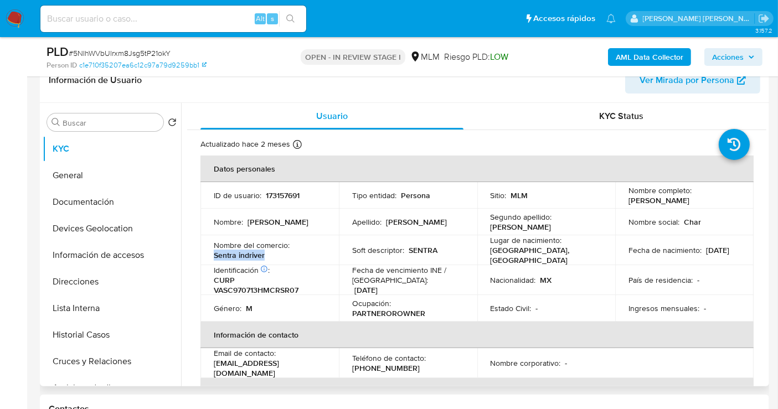
drag, startPoint x: 273, startPoint y: 252, endPoint x: 213, endPoint y: 254, distance: 60.4
click at [213, 254] on td "Nombre del comercio : Sentra indriver" at bounding box center [269, 250] width 138 height 30
copy p "Sentra indriver"
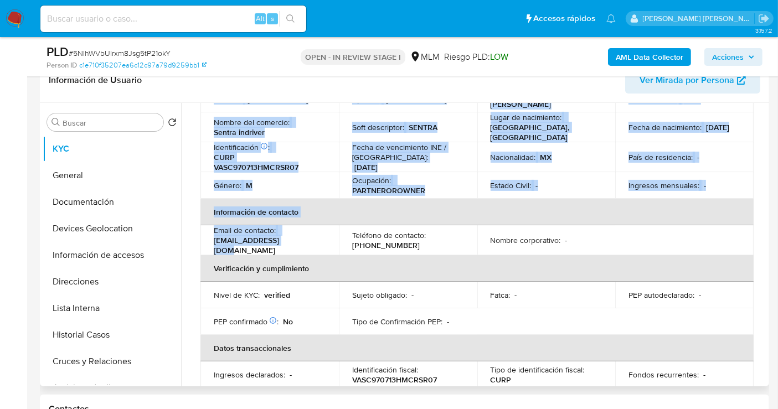
drag, startPoint x: 290, startPoint y: 244, endPoint x: 196, endPoint y: 238, distance: 94.3
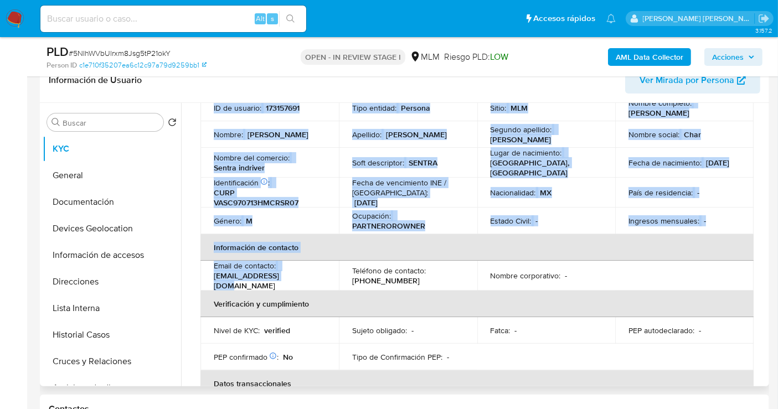
scroll to position [61, 0]
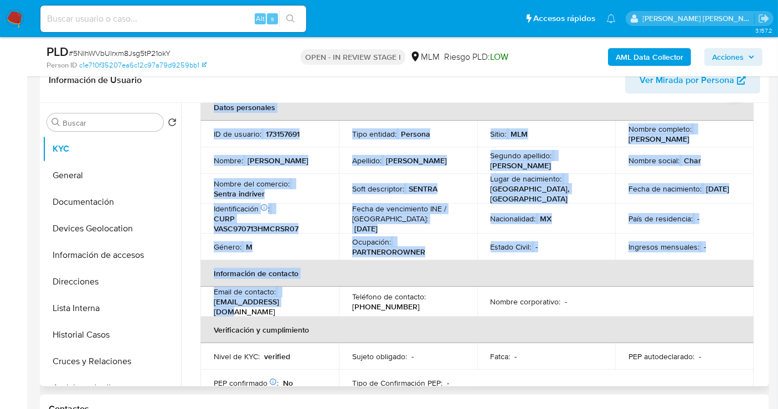
click at [283, 292] on div "Email de contacto : vscharl55@gmail.com" at bounding box center [270, 302] width 112 height 30
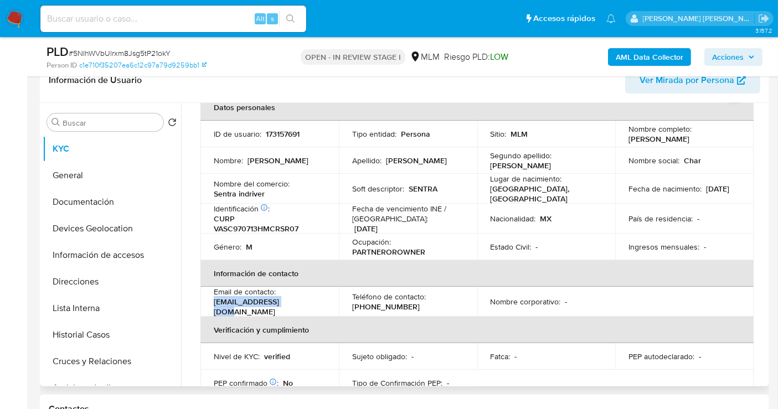
drag, startPoint x: 297, startPoint y: 304, endPoint x: 212, endPoint y: 301, distance: 85.3
click at [212, 301] on td "Email de contacto : vscharl55@gmail.com" at bounding box center [269, 302] width 138 height 30
copy p "vscharl55@gmail.com"
drag, startPoint x: 405, startPoint y: 303, endPoint x: 338, endPoint y: 298, distance: 67.7
click at [339, 298] on td "Teléfono de contacto : (55) 47609451" at bounding box center [408, 302] width 138 height 30
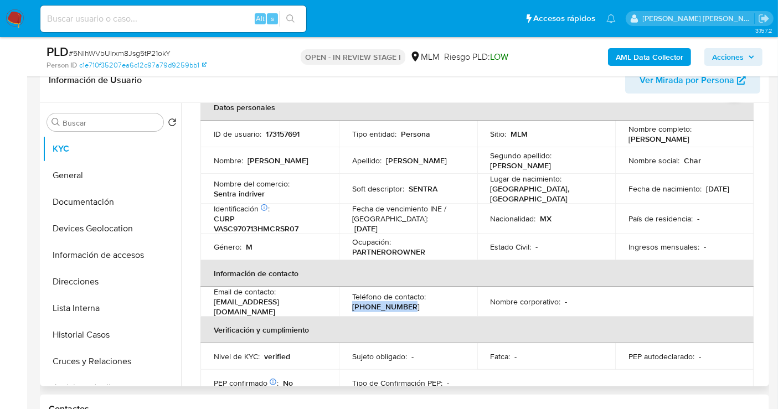
copy p "(55) 47609451"
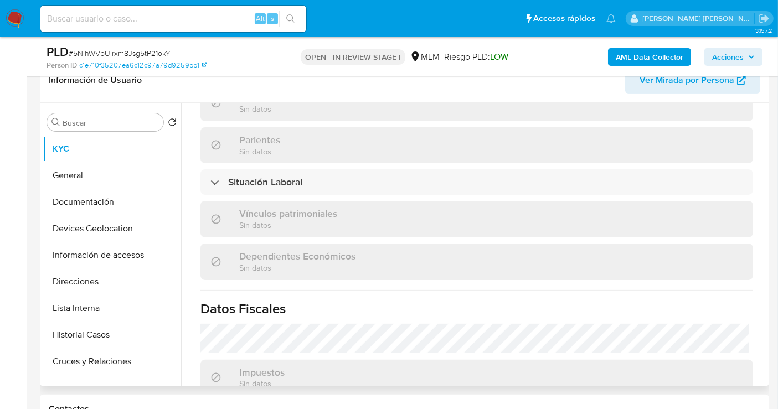
scroll to position [492, 0]
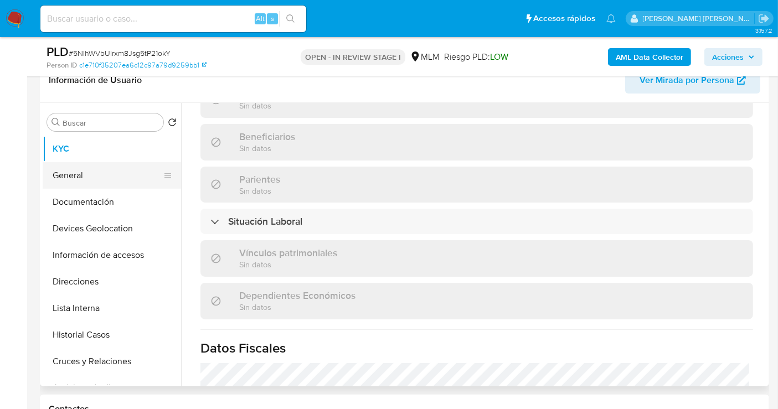
click at [96, 167] on button "General" at bounding box center [108, 175] width 130 height 27
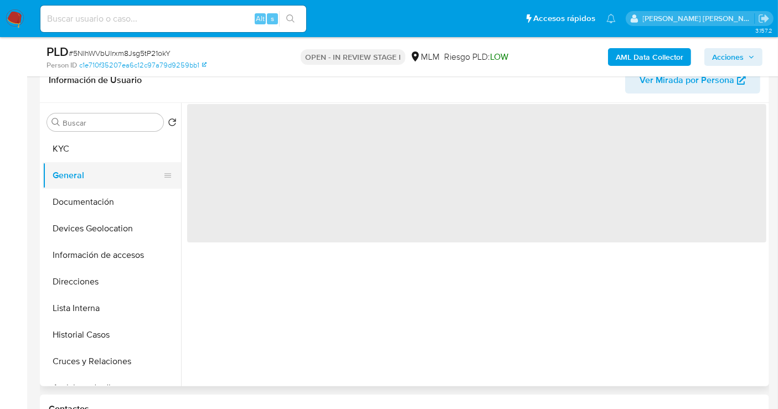
scroll to position [0, 0]
